Goal: Task Accomplishment & Management: Use online tool/utility

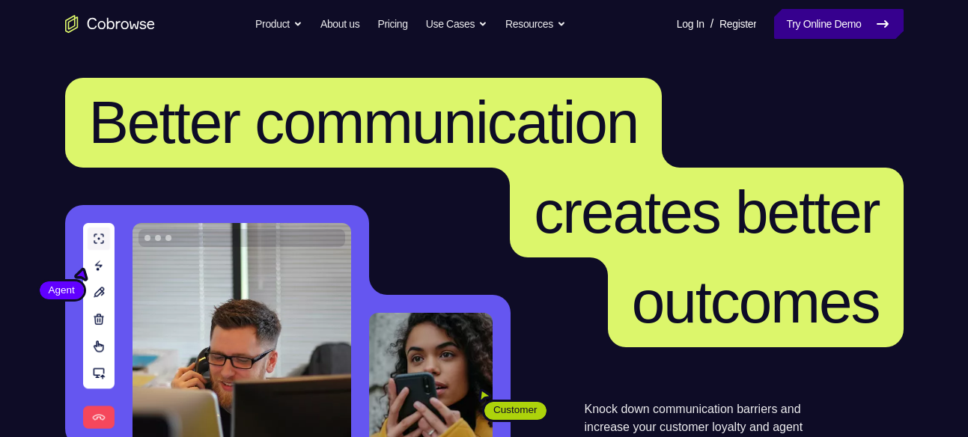
click at [793, 30] on link "Try Online Demo" at bounding box center [838, 24] width 129 height 30
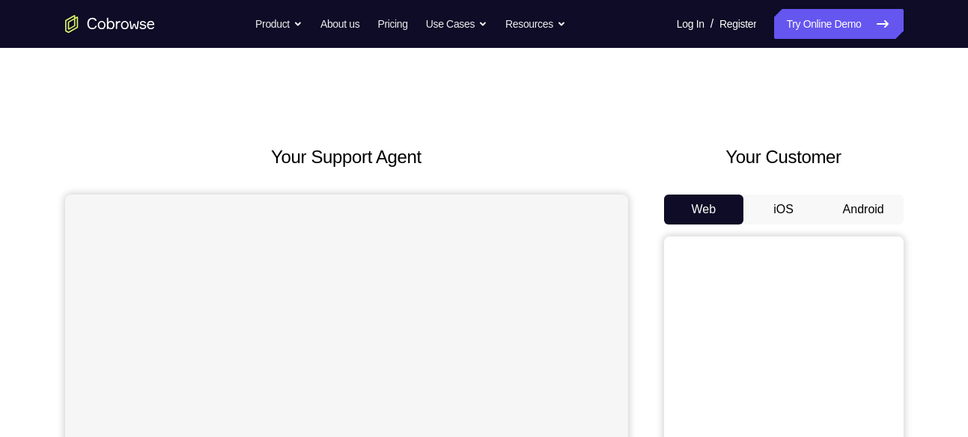
drag, startPoint x: 0, startPoint y: 0, endPoint x: 832, endPoint y: 201, distance: 855.7
click at [832, 201] on button "Android" at bounding box center [863, 210] width 80 height 30
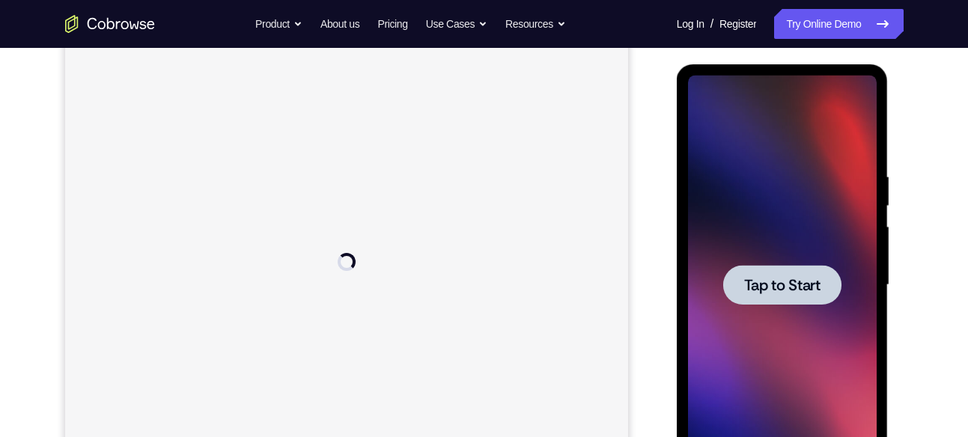
scroll to position [185, 0]
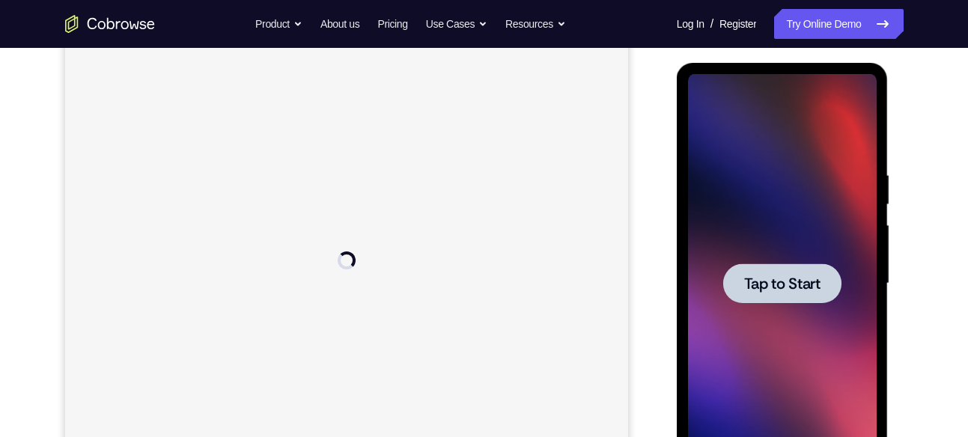
click at [798, 266] on div at bounding box center [782, 283] width 118 height 40
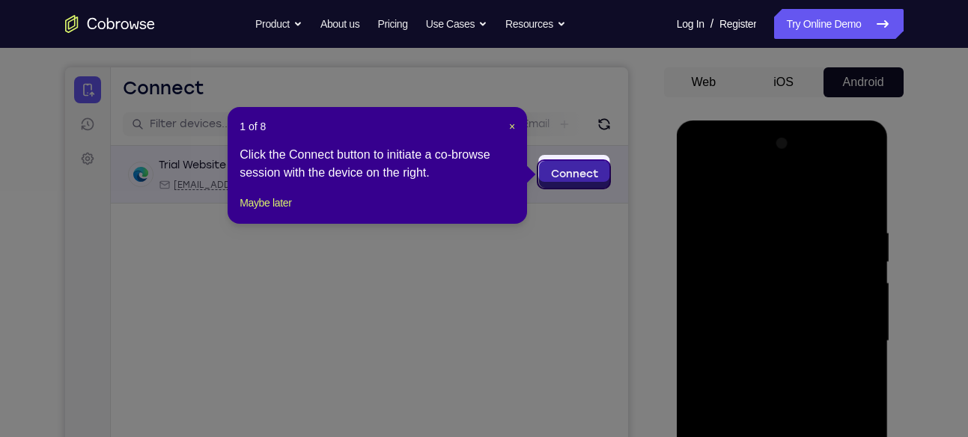
scroll to position [126, 0]
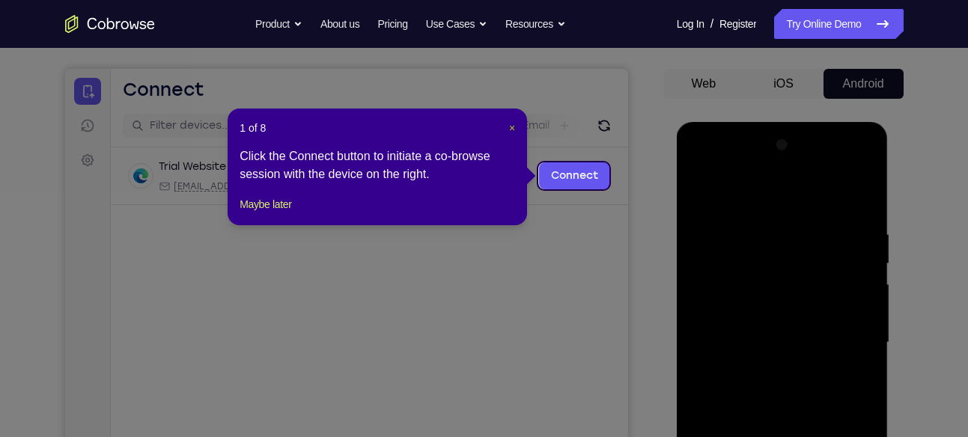
click at [512, 125] on span "×" at bounding box center [512, 128] width 6 height 12
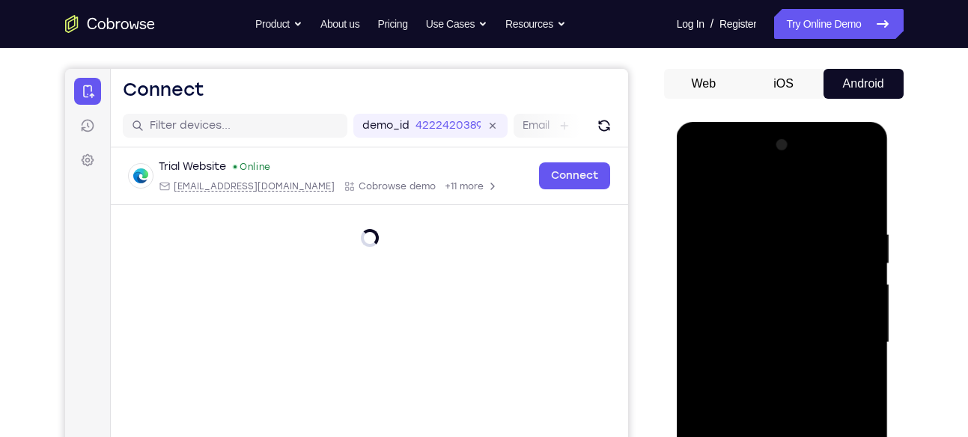
scroll to position [391, 0]
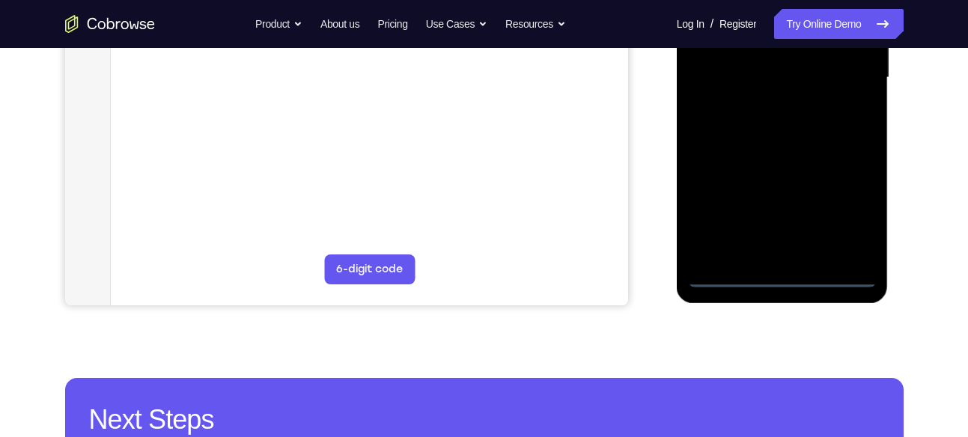
click at [775, 281] on div at bounding box center [782, 77] width 189 height 419
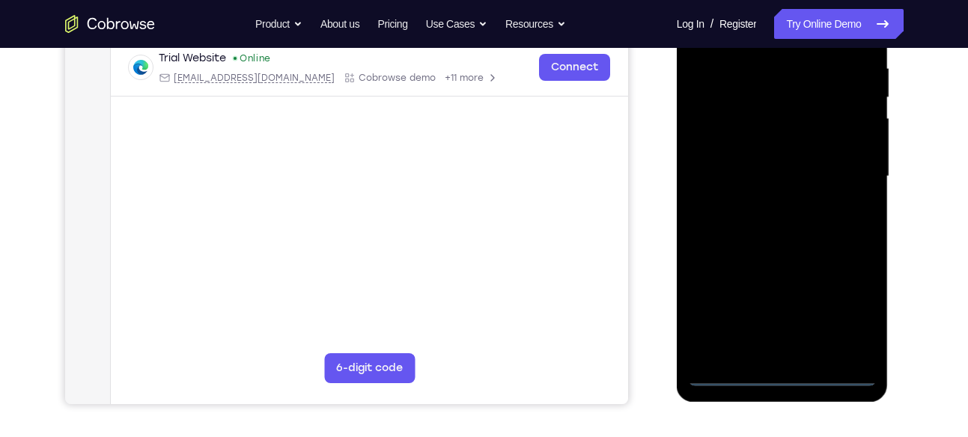
scroll to position [286, 0]
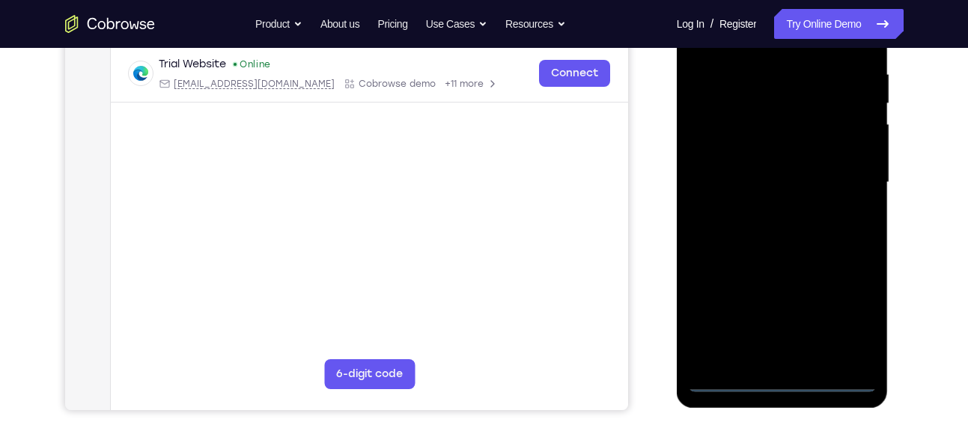
click at [839, 320] on div at bounding box center [782, 182] width 189 height 419
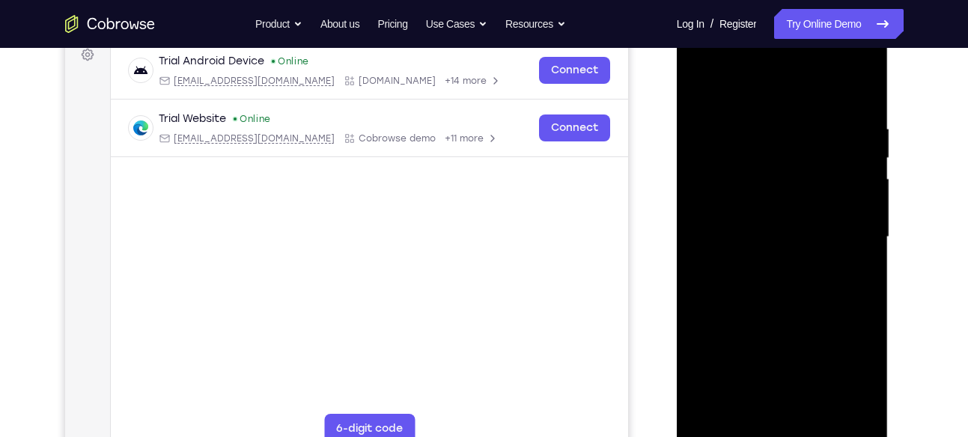
scroll to position [228, 0]
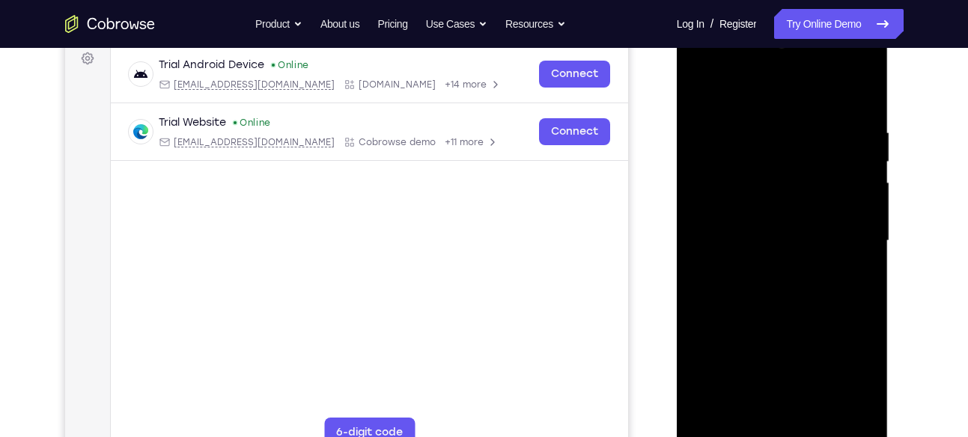
click at [734, 61] on div at bounding box center [782, 240] width 189 height 419
click at [835, 230] on div at bounding box center [782, 240] width 189 height 419
click at [764, 261] on div at bounding box center [782, 240] width 189 height 419
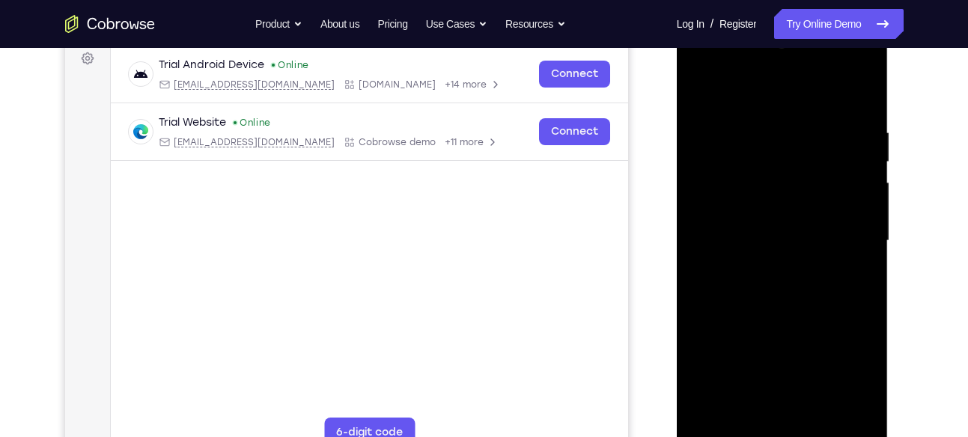
click at [764, 219] on div at bounding box center [782, 240] width 189 height 419
click at [771, 204] on div at bounding box center [782, 240] width 189 height 419
click at [775, 243] on div at bounding box center [782, 240] width 189 height 419
click at [780, 300] on div at bounding box center [782, 240] width 189 height 419
click at [780, 292] on div at bounding box center [782, 240] width 189 height 419
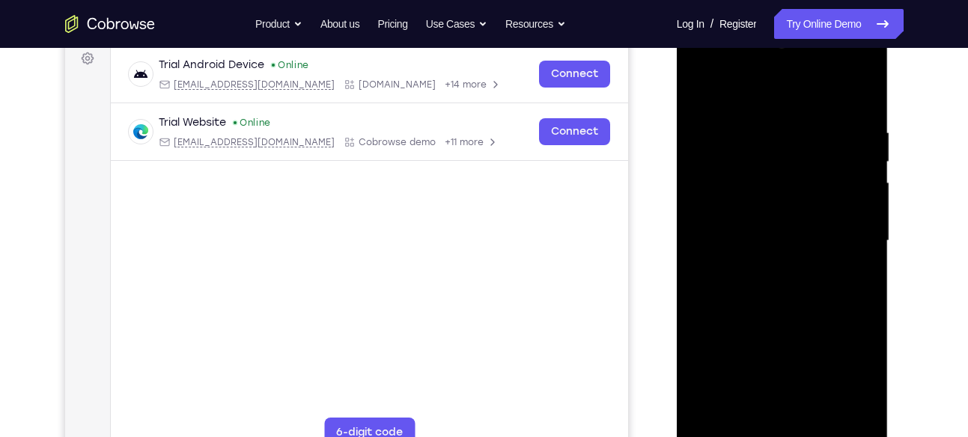
click at [797, 289] on div at bounding box center [782, 240] width 189 height 419
click at [792, 290] on div at bounding box center [782, 240] width 189 height 419
click at [784, 308] on div at bounding box center [782, 240] width 189 height 419
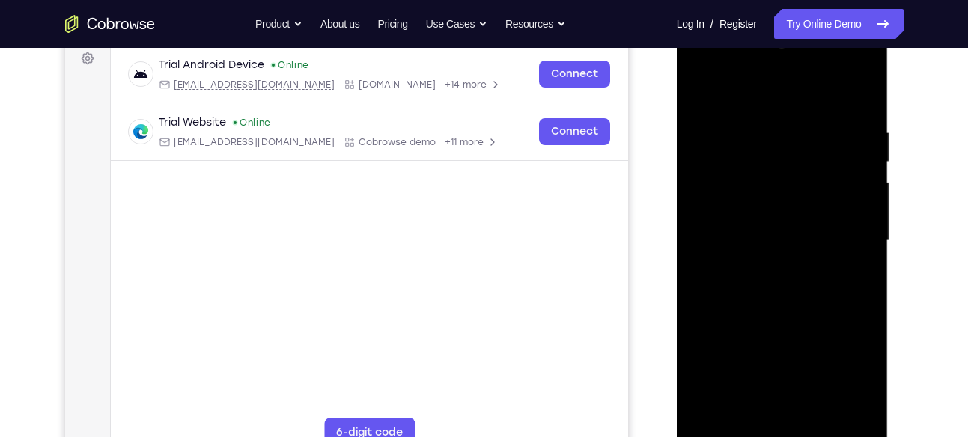
click at [784, 308] on div at bounding box center [782, 240] width 189 height 419
click at [711, 416] on div at bounding box center [782, 240] width 189 height 419
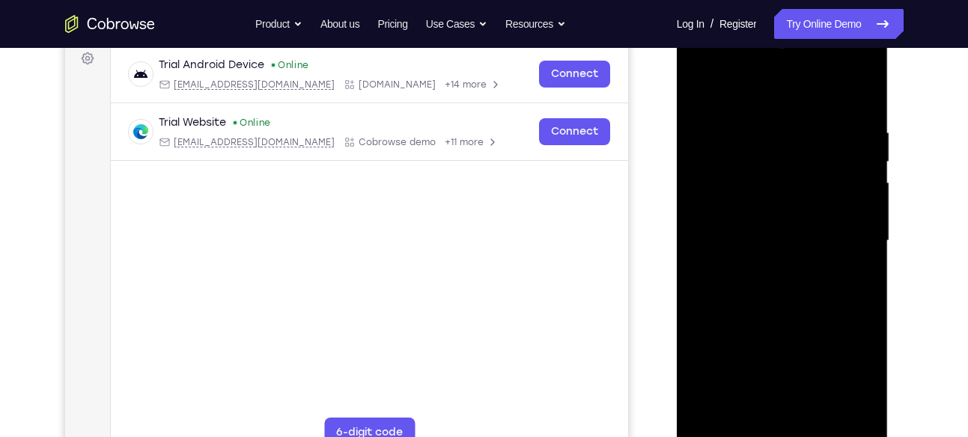
click at [826, 413] on div at bounding box center [782, 240] width 189 height 419
click at [785, 316] on div at bounding box center [782, 240] width 189 height 419
click at [701, 166] on div at bounding box center [782, 240] width 189 height 419
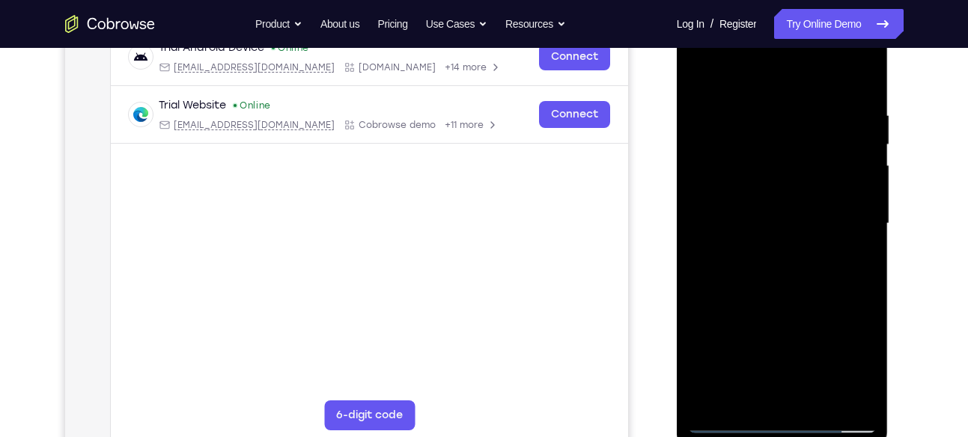
scroll to position [250, 0]
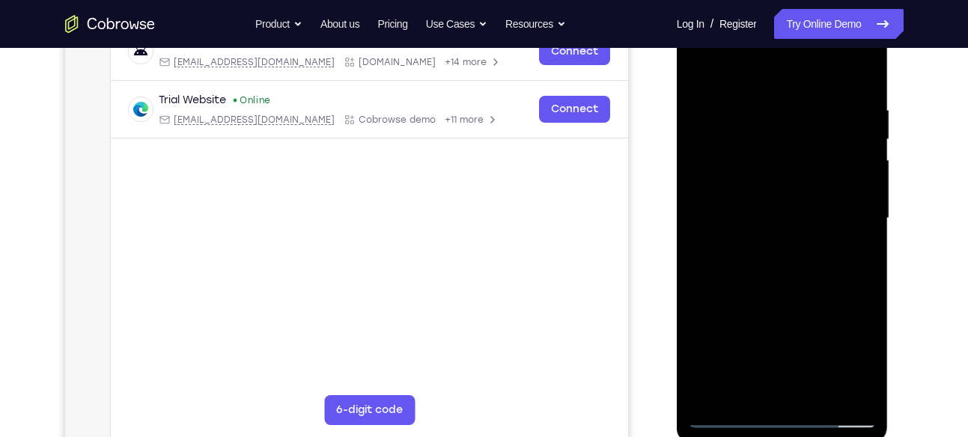
click at [844, 239] on div at bounding box center [782, 218] width 189 height 419
click at [773, 187] on div at bounding box center [782, 218] width 189 height 419
click at [698, 72] on div at bounding box center [782, 218] width 189 height 419
click at [707, 141] on div at bounding box center [782, 218] width 189 height 419
click at [860, 357] on div at bounding box center [782, 218] width 189 height 419
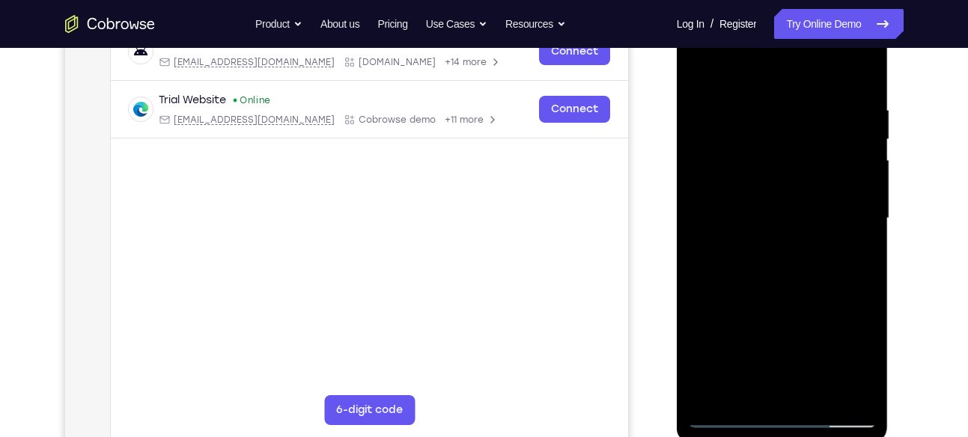
click at [860, 357] on div at bounding box center [782, 218] width 189 height 419
click at [697, 73] on div at bounding box center [782, 218] width 189 height 419
click at [698, 65] on div at bounding box center [782, 218] width 189 height 419
drag, startPoint x: 807, startPoint y: 150, endPoint x: 810, endPoint y: 277, distance: 127.3
click at [810, 277] on div at bounding box center [782, 218] width 189 height 419
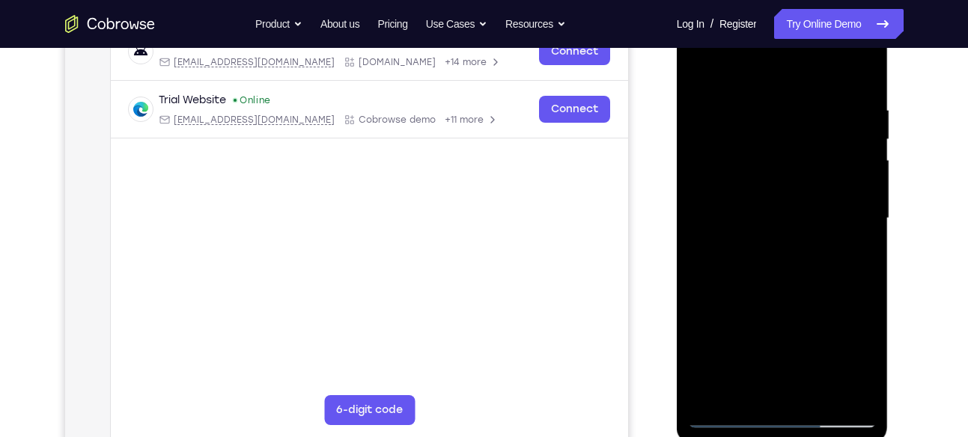
click at [850, 395] on div at bounding box center [782, 218] width 189 height 419
click at [852, 393] on div at bounding box center [782, 218] width 189 height 419
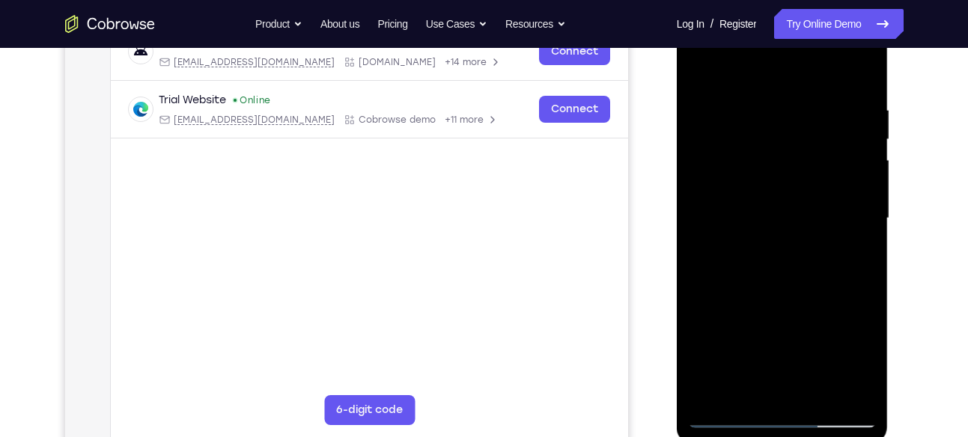
click at [852, 393] on div at bounding box center [782, 218] width 189 height 419
click at [782, 214] on div at bounding box center [782, 218] width 189 height 419
click at [716, 148] on div at bounding box center [782, 218] width 189 height 419
click at [751, 106] on div at bounding box center [782, 218] width 189 height 419
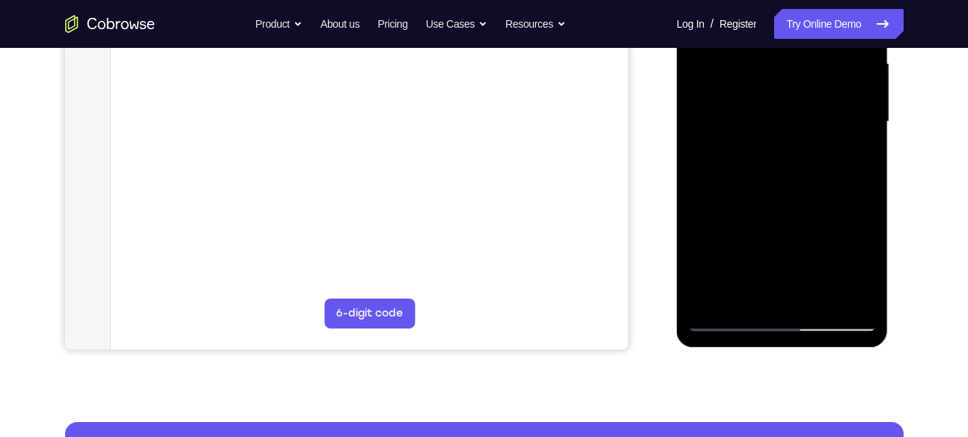
scroll to position [347, 0]
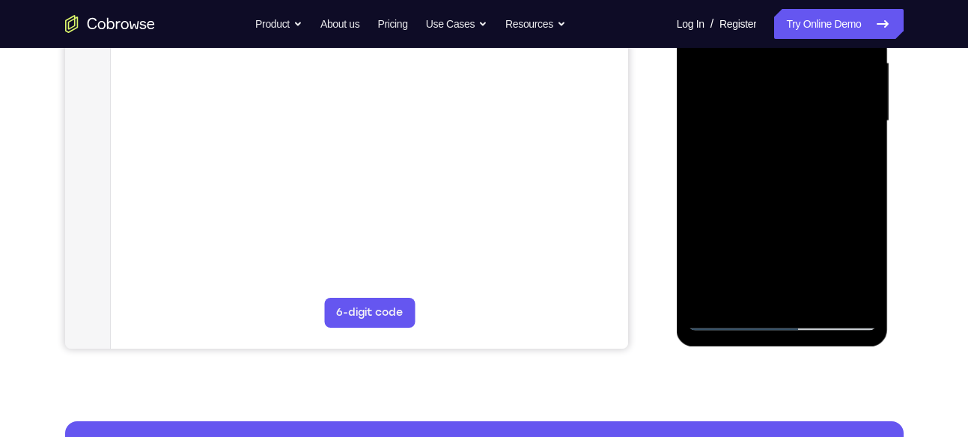
drag, startPoint x: 743, startPoint y: 192, endPoint x: 711, endPoint y: 58, distance: 137.6
click at [711, 58] on div at bounding box center [782, 121] width 189 height 419
drag, startPoint x: 745, startPoint y: 166, endPoint x: 731, endPoint y: 64, distance: 102.7
click at [731, 64] on div at bounding box center [782, 121] width 189 height 419
drag, startPoint x: 732, startPoint y: 124, endPoint x: 732, endPoint y: 272, distance: 148.2
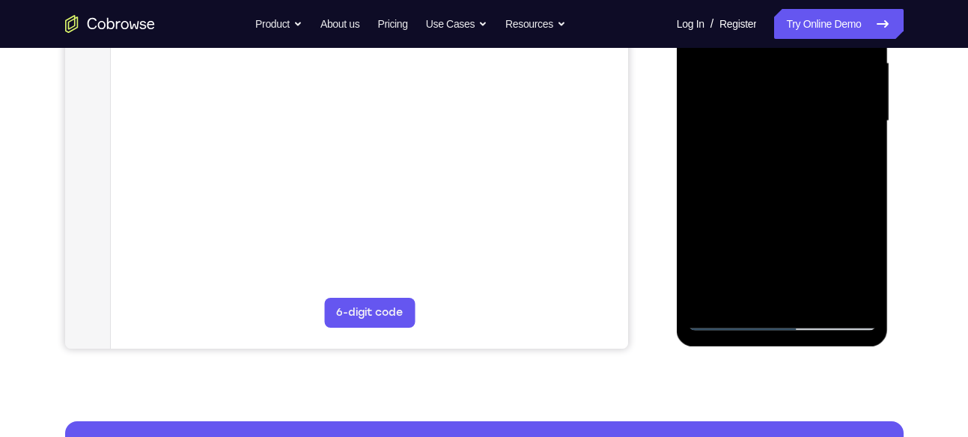
click at [732, 272] on div at bounding box center [782, 121] width 189 height 419
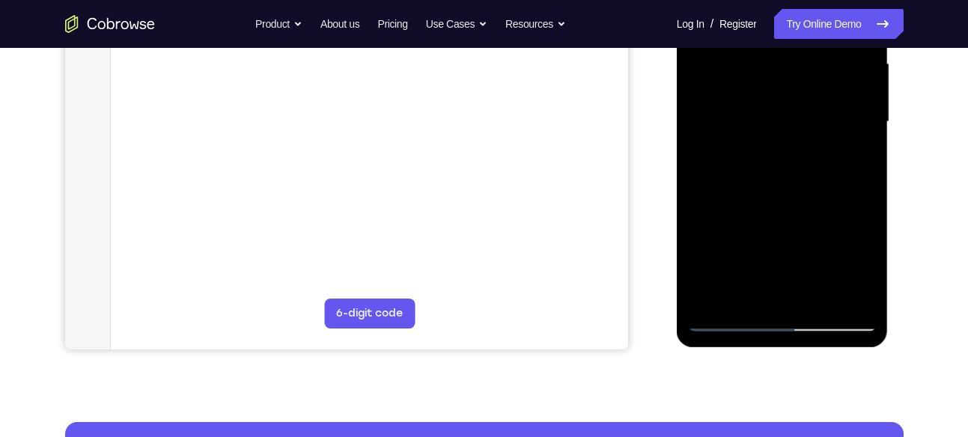
click at [775, 155] on div at bounding box center [782, 121] width 189 height 419
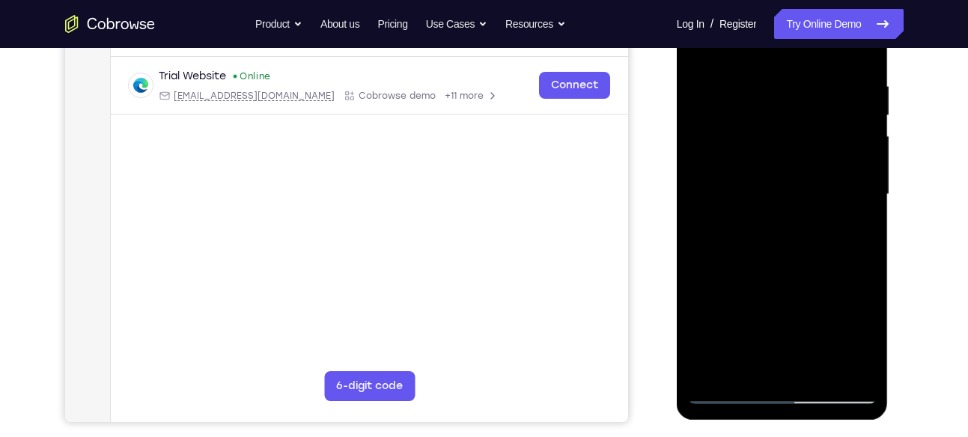
scroll to position [273, 0]
click at [716, 369] on div at bounding box center [782, 195] width 189 height 419
drag, startPoint x: 796, startPoint y: 135, endPoint x: 751, endPoint y: 304, distance: 175.0
click at [751, 304] on div at bounding box center [782, 195] width 189 height 419
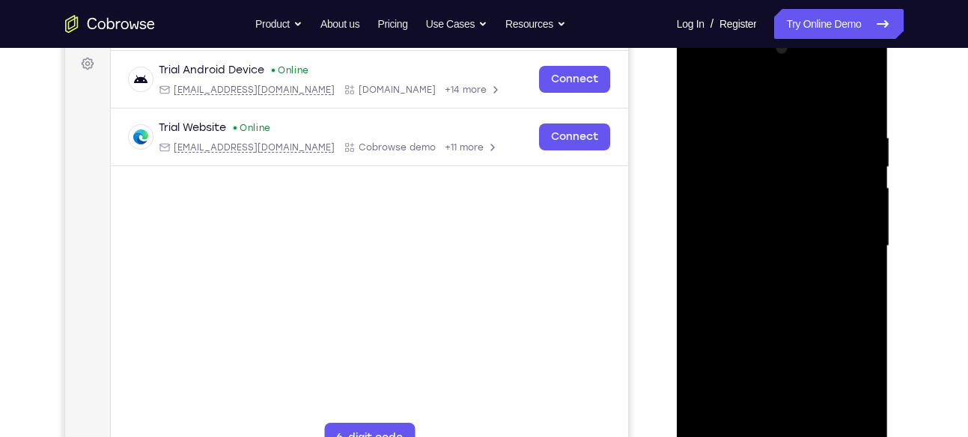
scroll to position [216, 0]
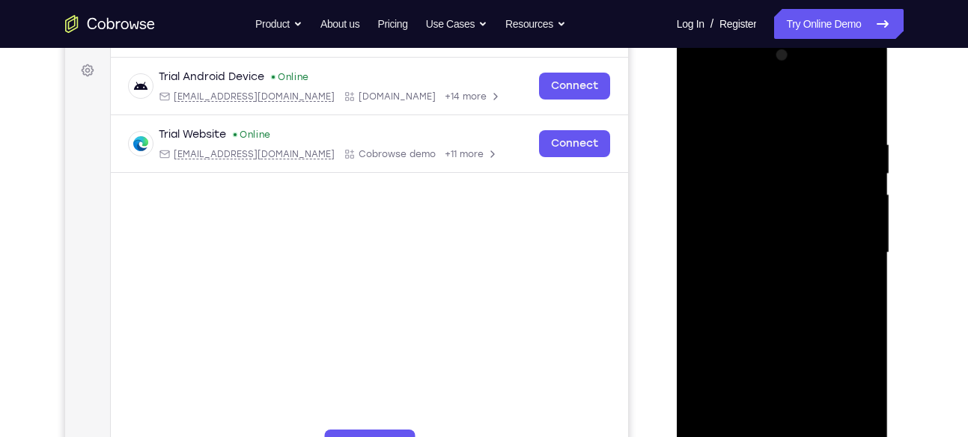
drag, startPoint x: 787, startPoint y: 183, endPoint x: 768, endPoint y: 332, distance: 149.4
click at [768, 332] on div at bounding box center [782, 252] width 189 height 419
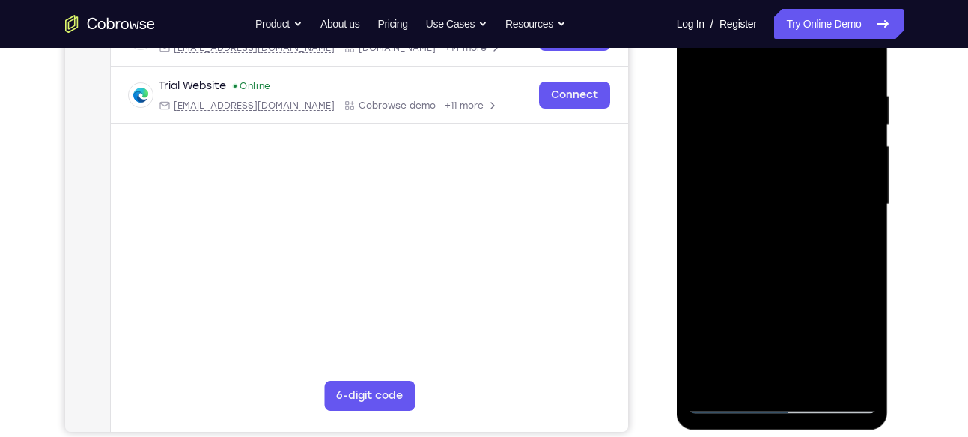
scroll to position [265, 0]
click at [709, 374] on div at bounding box center [782, 203] width 189 height 419
click at [716, 376] on div at bounding box center [782, 203] width 189 height 419
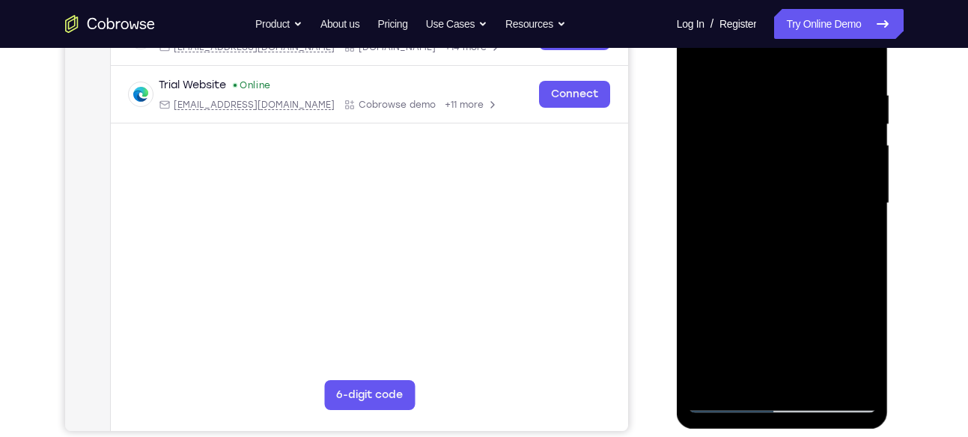
click at [716, 376] on div at bounding box center [782, 203] width 189 height 419
click at [815, 373] on div at bounding box center [782, 203] width 189 height 419
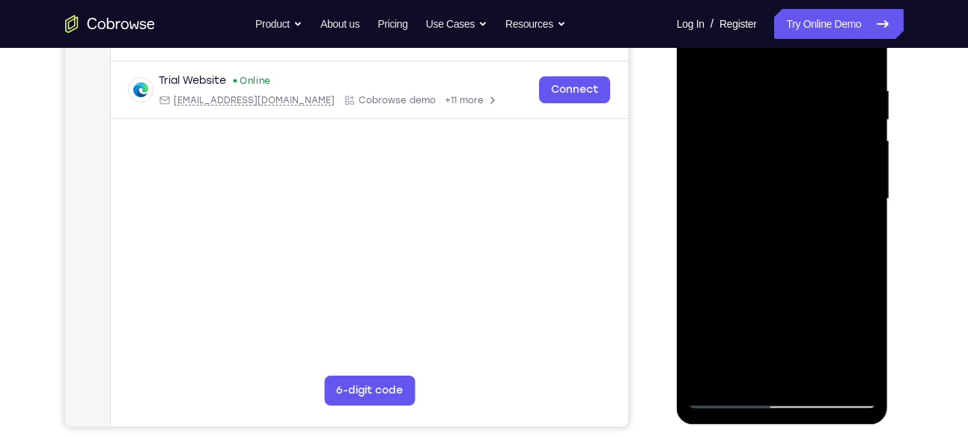
scroll to position [267, 0]
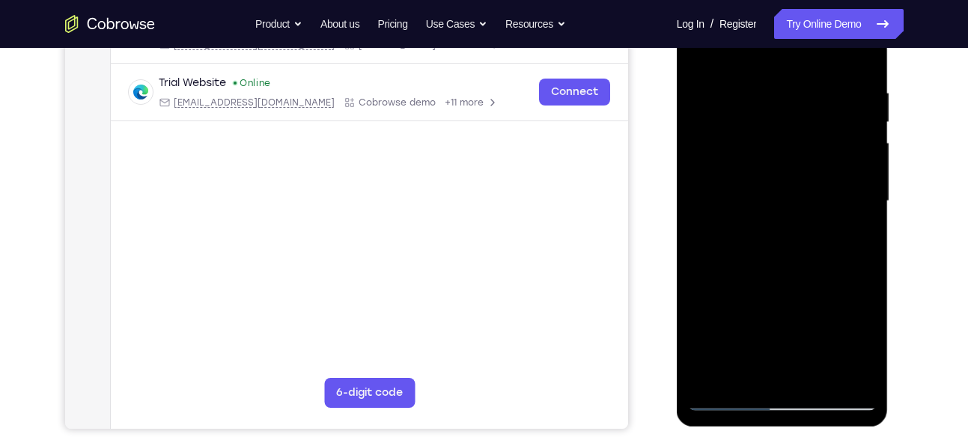
click at [725, 398] on div at bounding box center [782, 201] width 189 height 419
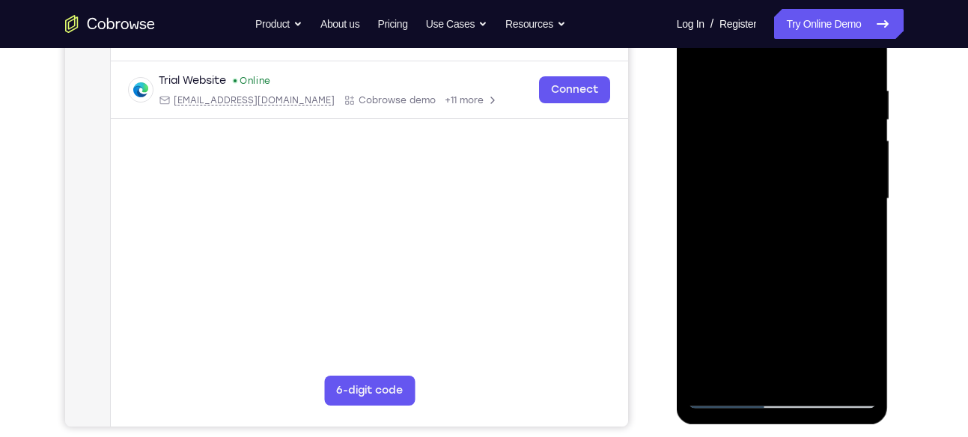
scroll to position [270, 0]
drag, startPoint x: 754, startPoint y: 298, endPoint x: 783, endPoint y: 128, distance: 172.4
click at [783, 128] on div at bounding box center [782, 198] width 189 height 419
drag, startPoint x: 799, startPoint y: 226, endPoint x: 788, endPoint y: 89, distance: 137.4
click at [788, 89] on div at bounding box center [782, 198] width 189 height 419
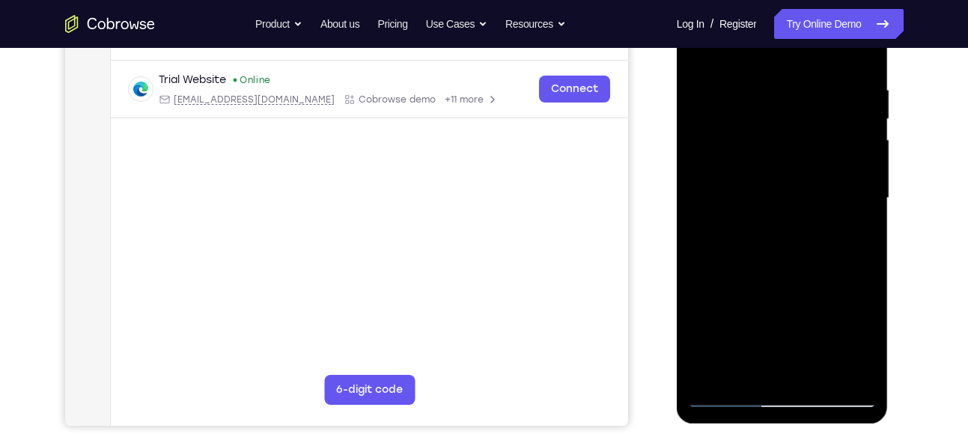
drag, startPoint x: 793, startPoint y: 296, endPoint x: 783, endPoint y: 177, distance: 118.7
click at [783, 177] on div at bounding box center [782, 198] width 189 height 419
drag, startPoint x: 767, startPoint y: 282, endPoint x: 779, endPoint y: 193, distance: 90.0
click at [779, 193] on div at bounding box center [782, 198] width 189 height 419
drag, startPoint x: 774, startPoint y: 260, endPoint x: 794, endPoint y: 106, distance: 155.5
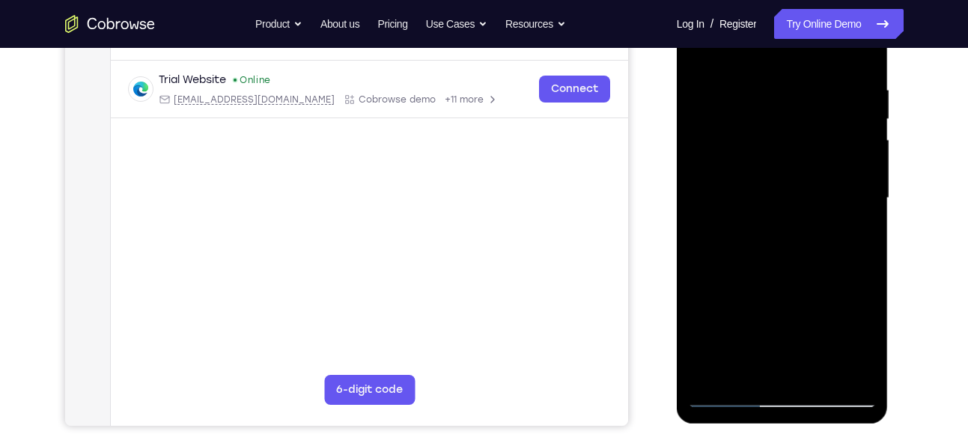
click at [794, 106] on div at bounding box center [782, 198] width 189 height 419
drag, startPoint x: 790, startPoint y: 228, endPoint x: 823, endPoint y: 13, distance: 216.7
click at [823, 13] on div at bounding box center [782, 198] width 189 height 419
drag, startPoint x: 797, startPoint y: 213, endPoint x: 807, endPoint y: 49, distance: 164.2
click at [807, 49] on div at bounding box center [782, 198] width 189 height 419
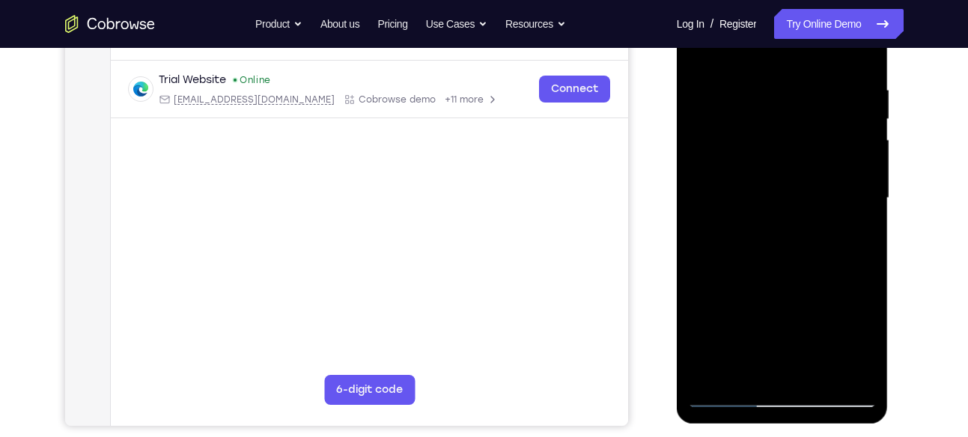
drag, startPoint x: 777, startPoint y: 307, endPoint x: 788, endPoint y: 209, distance: 98.7
click at [788, 209] on div at bounding box center [782, 198] width 189 height 419
drag, startPoint x: 785, startPoint y: 293, endPoint x: 778, endPoint y: 417, distance: 123.7
click at [778, 417] on div at bounding box center [783, 201] width 212 height 446
drag, startPoint x: 802, startPoint y: 274, endPoint x: 802, endPoint y: 213, distance: 61.4
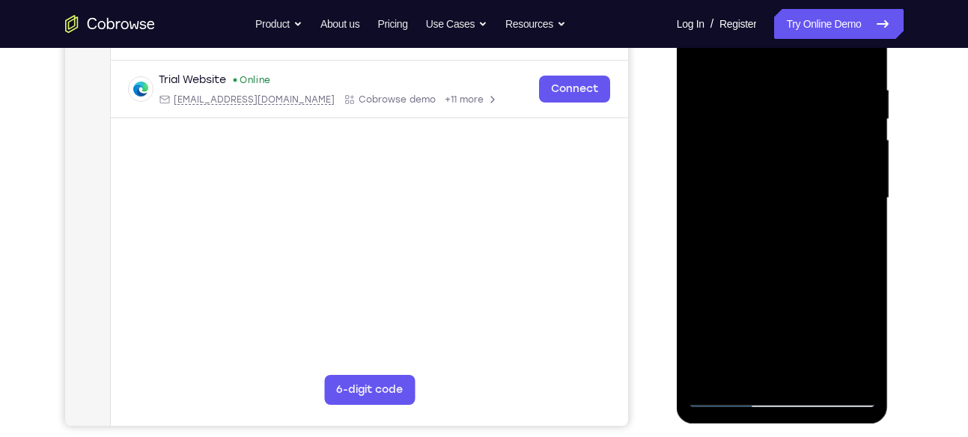
click at [802, 213] on div at bounding box center [782, 198] width 189 height 419
drag, startPoint x: 784, startPoint y: 344, endPoint x: 793, endPoint y: 218, distance: 126.1
click at [793, 218] on div at bounding box center [782, 198] width 189 height 419
click at [714, 368] on div at bounding box center [782, 198] width 189 height 419
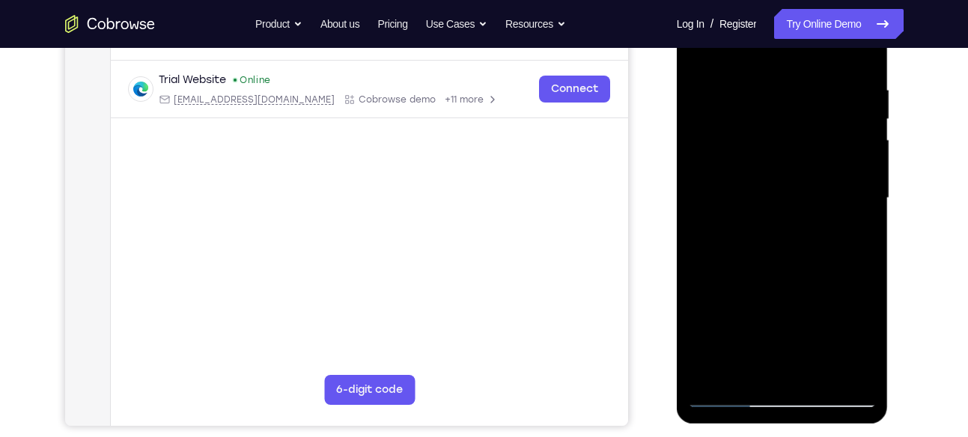
click at [714, 368] on div at bounding box center [782, 198] width 189 height 419
drag, startPoint x: 787, startPoint y: 181, endPoint x: 782, endPoint y: 343, distance: 161.8
click at [782, 343] on div at bounding box center [782, 198] width 189 height 419
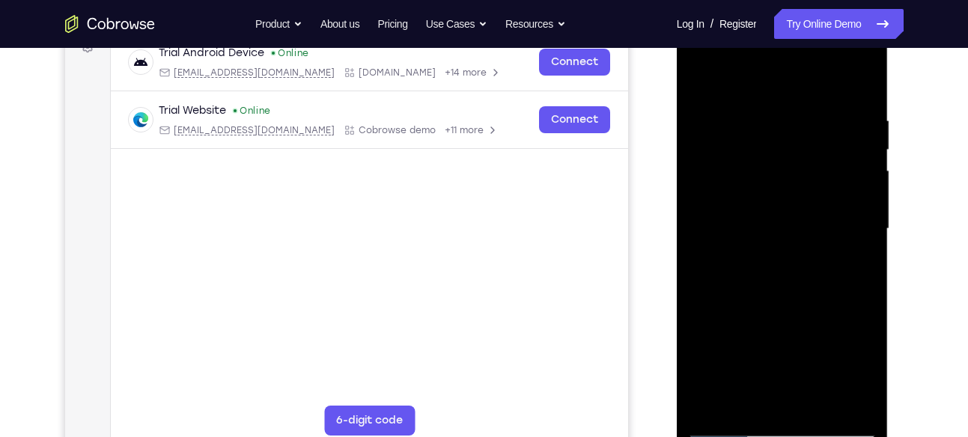
drag, startPoint x: 794, startPoint y: 247, endPoint x: 793, endPoint y: 344, distance: 97.3
click at [793, 344] on div at bounding box center [782, 228] width 189 height 419
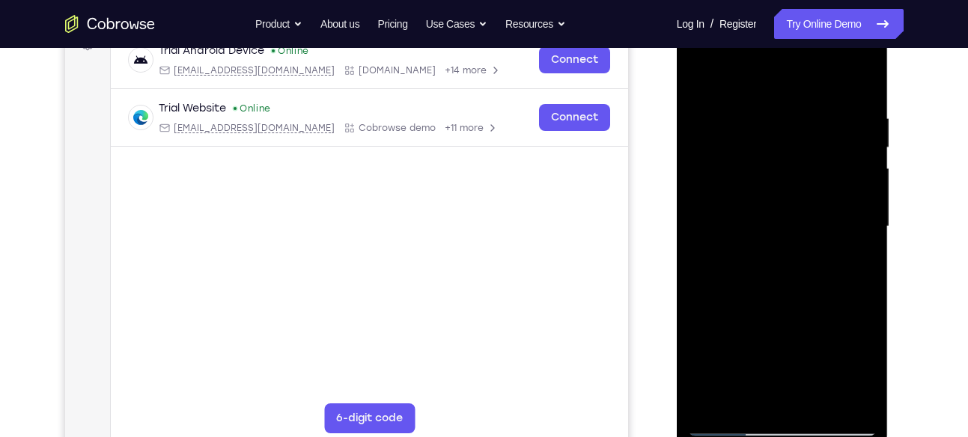
scroll to position [239, 0]
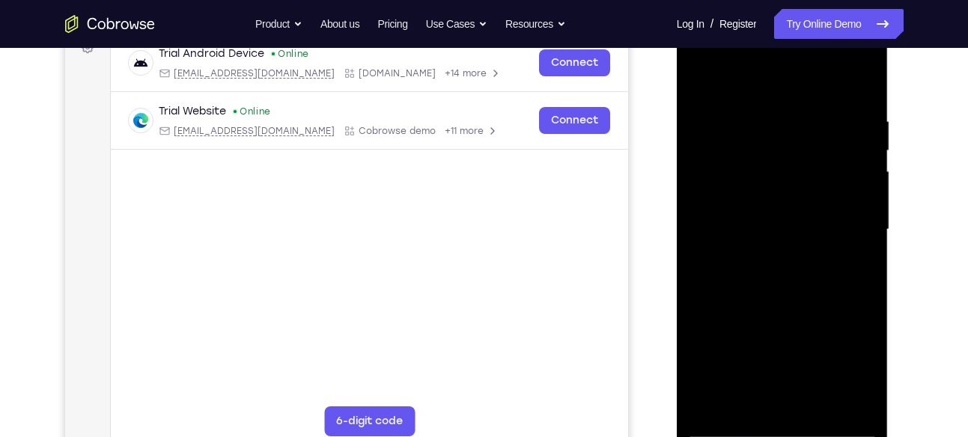
click at [782, 406] on div at bounding box center [782, 229] width 189 height 419
drag, startPoint x: 797, startPoint y: 257, endPoint x: 788, endPoint y: 172, distance: 85.1
click at [788, 172] on div at bounding box center [782, 229] width 189 height 419
drag, startPoint x: 765, startPoint y: 292, endPoint x: 790, endPoint y: 120, distance: 173.9
click at [790, 120] on div at bounding box center [782, 229] width 189 height 419
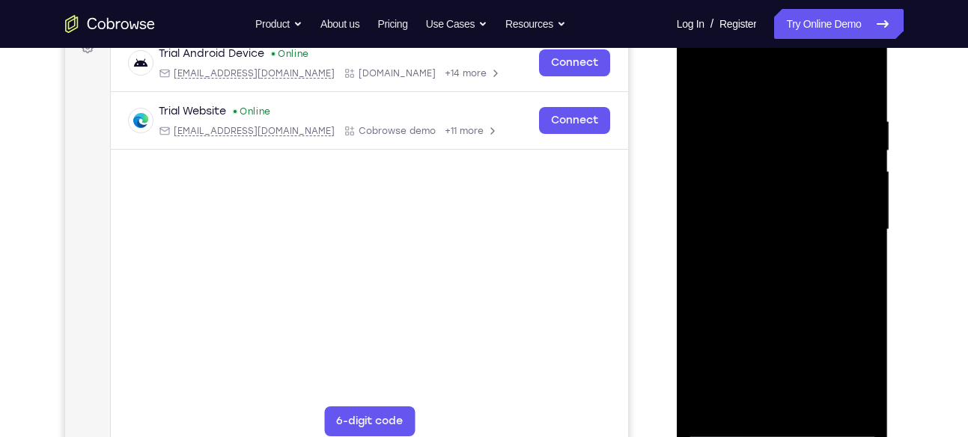
click at [790, 120] on div at bounding box center [782, 229] width 189 height 419
drag, startPoint x: 767, startPoint y: 228, endPoint x: 787, endPoint y: 97, distance: 131.7
click at [787, 97] on div at bounding box center [782, 229] width 189 height 419
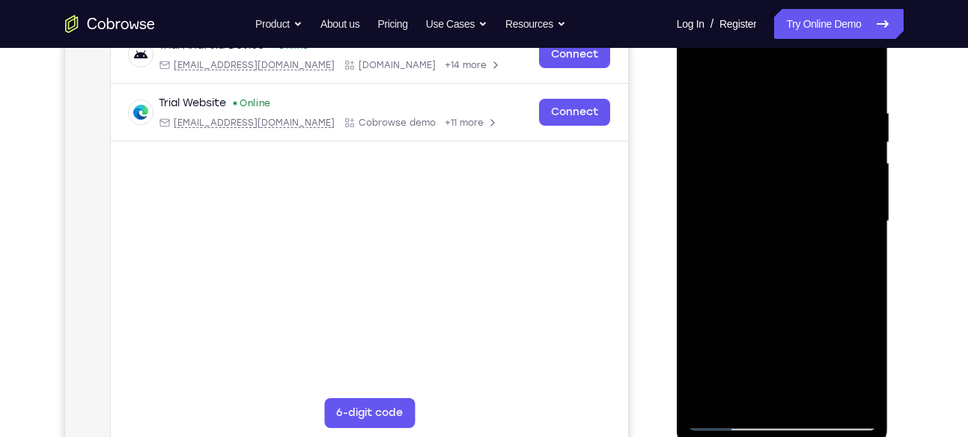
click at [774, 238] on div at bounding box center [782, 221] width 189 height 419
click at [774, 238] on div at bounding box center [782, 219] width 189 height 419
click at [774, 235] on div at bounding box center [782, 219] width 189 height 419
drag, startPoint x: 774, startPoint y: 235, endPoint x: 776, endPoint y: 192, distance: 42.7
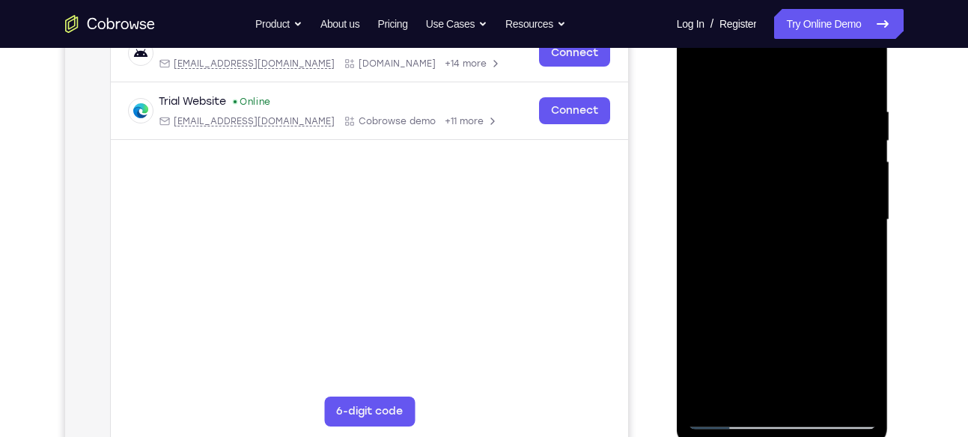
click at [776, 192] on div at bounding box center [782, 219] width 189 height 419
drag, startPoint x: 776, startPoint y: 235, endPoint x: 778, endPoint y: 136, distance: 98.8
click at [778, 136] on div at bounding box center [782, 219] width 189 height 419
drag, startPoint x: 807, startPoint y: 229, endPoint x: 811, endPoint y: 110, distance: 119.1
click at [811, 110] on div at bounding box center [782, 219] width 189 height 419
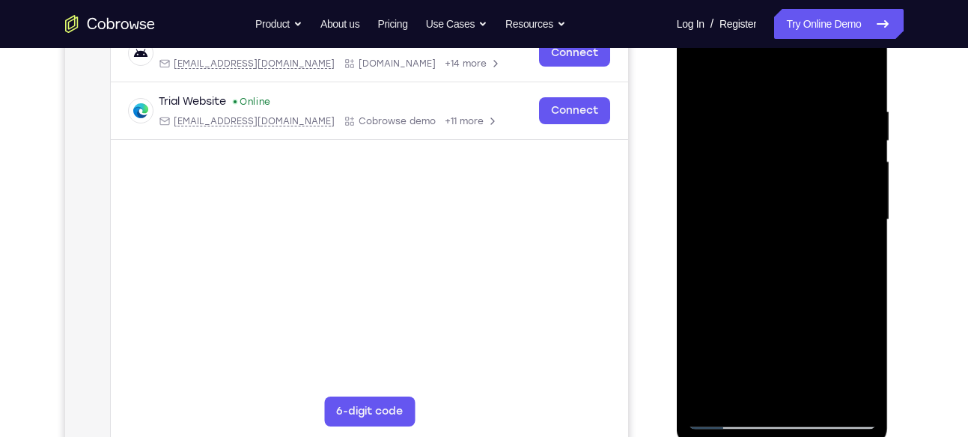
click at [905, 255] on div "Your Support Agent Your Customer Web iOS Android Next Steps We’d be happy to gi…" at bounding box center [484, 292] width 958 height 987
drag, startPoint x: 905, startPoint y: 255, endPoint x: 929, endPoint y: 154, distance: 103.9
click at [929, 154] on div "Your Support Agent Your Customer Web iOS Android Next Steps We’d be happy to gi…" at bounding box center [484, 292] width 958 height 987
drag, startPoint x: 837, startPoint y: 239, endPoint x: 841, endPoint y: 163, distance: 75.7
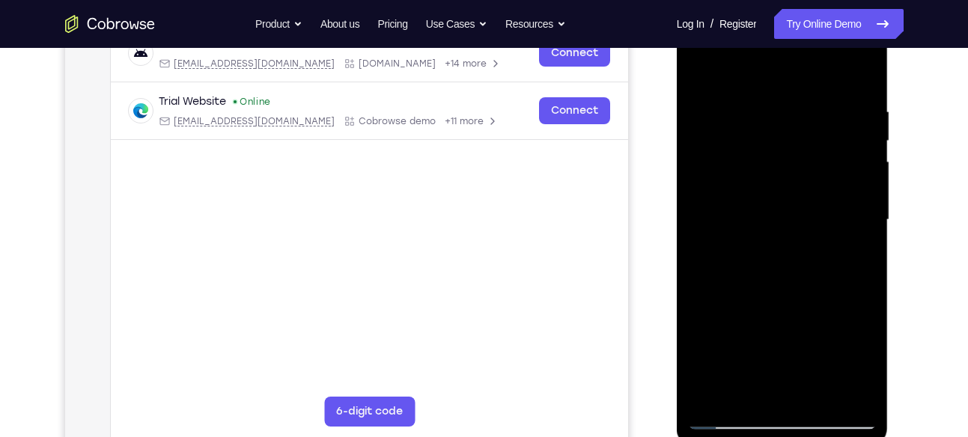
click at [841, 163] on div at bounding box center [782, 219] width 189 height 419
drag, startPoint x: 811, startPoint y: 335, endPoint x: 811, endPoint y: 226, distance: 109.3
click at [811, 226] on div at bounding box center [782, 219] width 189 height 419
drag, startPoint x: 811, startPoint y: 226, endPoint x: 827, endPoint y: 58, distance: 168.4
click at [827, 58] on div at bounding box center [782, 219] width 189 height 419
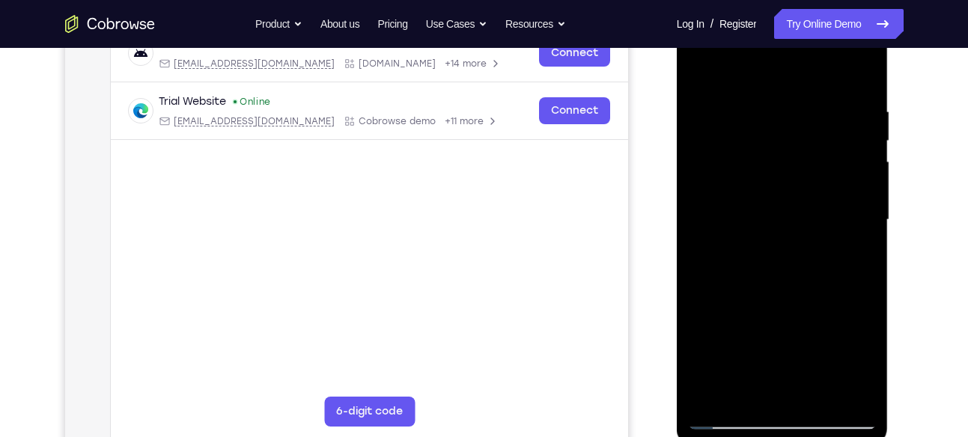
drag, startPoint x: 816, startPoint y: 227, endPoint x: 823, endPoint y: 73, distance: 153.6
click at [823, 73] on div at bounding box center [782, 219] width 189 height 419
drag, startPoint x: 793, startPoint y: 305, endPoint x: 807, endPoint y: 183, distance: 122.8
click at [807, 183] on div at bounding box center [782, 219] width 189 height 419
drag, startPoint x: 805, startPoint y: 278, endPoint x: 804, endPoint y: 145, distance: 133.2
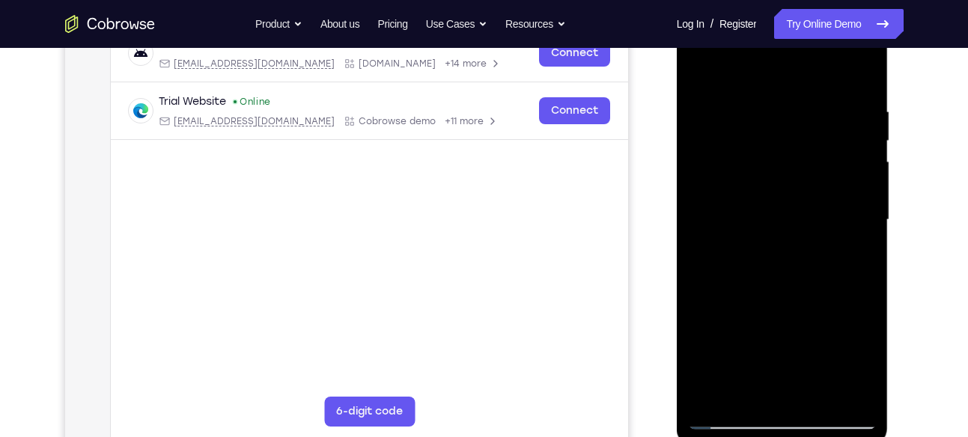
click at [804, 145] on div at bounding box center [782, 219] width 189 height 419
drag, startPoint x: 789, startPoint y: 240, endPoint x: 811, endPoint y: 81, distance: 160.2
click at [811, 81] on div at bounding box center [782, 219] width 189 height 419
drag, startPoint x: 781, startPoint y: 314, endPoint x: 847, endPoint y: 118, distance: 206.4
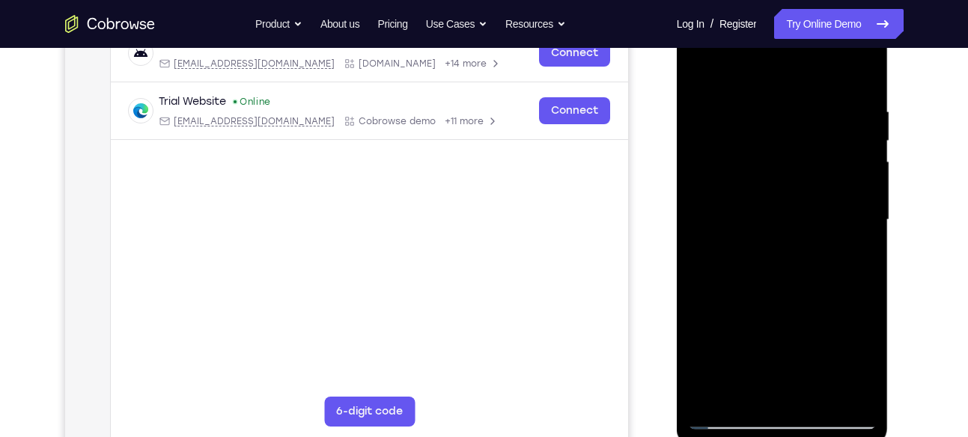
click at [847, 118] on div at bounding box center [782, 219] width 189 height 419
